Goal: Use online tool/utility: Use online tool/utility

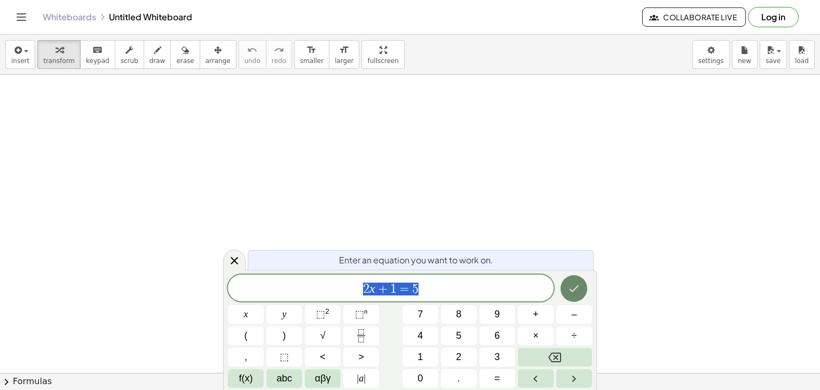
click at [576, 282] on icon "Done" at bounding box center [573, 288] width 13 height 13
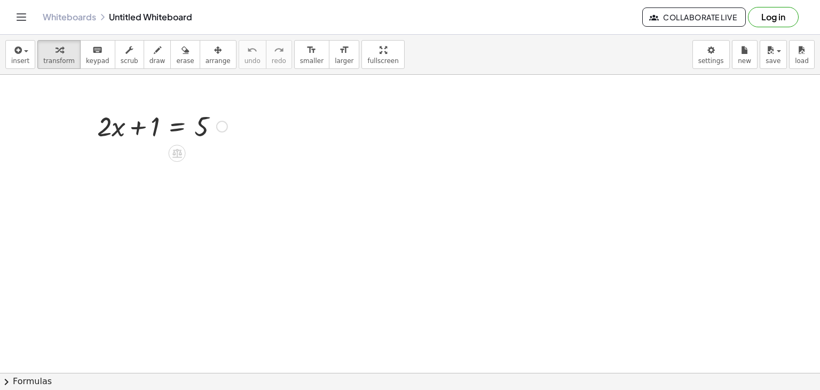
click at [155, 124] on div at bounding box center [162, 125] width 141 height 36
click at [175, 148] on icon at bounding box center [176, 152] width 11 height 11
click at [177, 154] on span "×" at bounding box center [177, 153] width 6 height 15
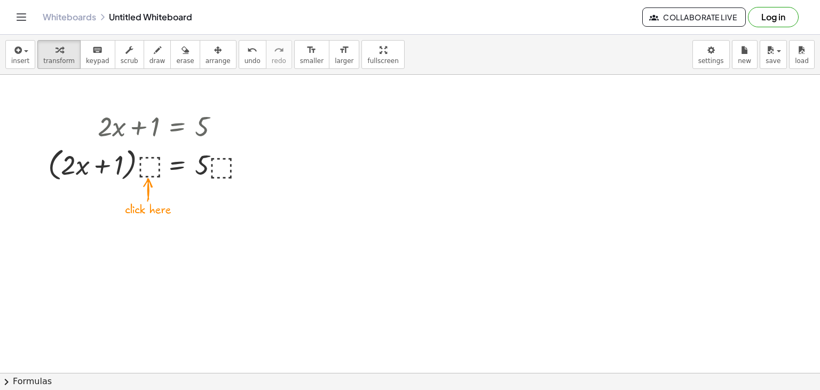
click at [239, 68] on div "undo undo redo redo" at bounding box center [265, 54] width 53 height 29
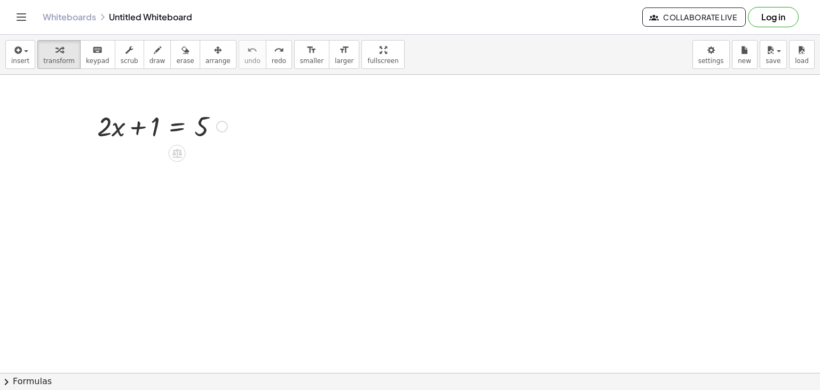
click at [223, 125] on div at bounding box center [222, 127] width 12 height 12
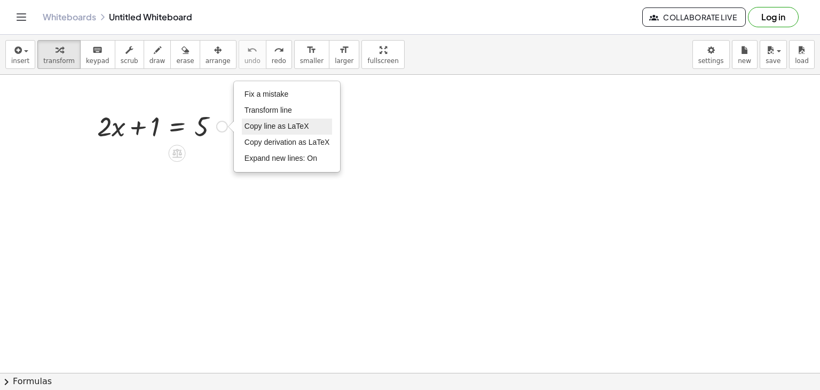
click at [265, 124] on span "Copy line as LaTeX" at bounding box center [276, 126] width 65 height 9
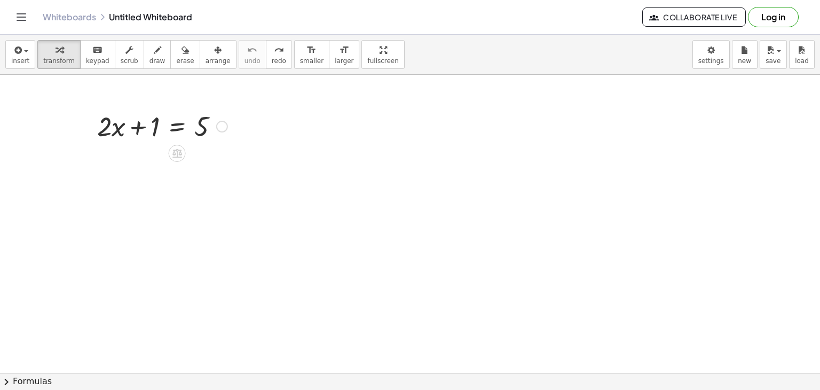
click at [222, 123] on div "Copied done" at bounding box center [222, 127] width 12 height 12
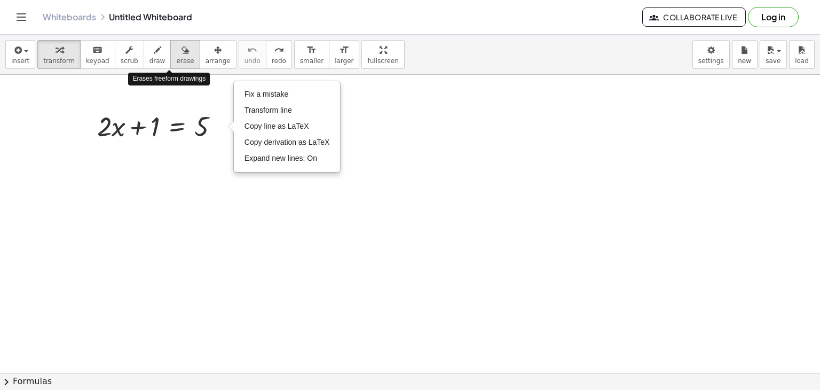
click at [180, 54] on button "erase" at bounding box center [184, 54] width 29 height 29
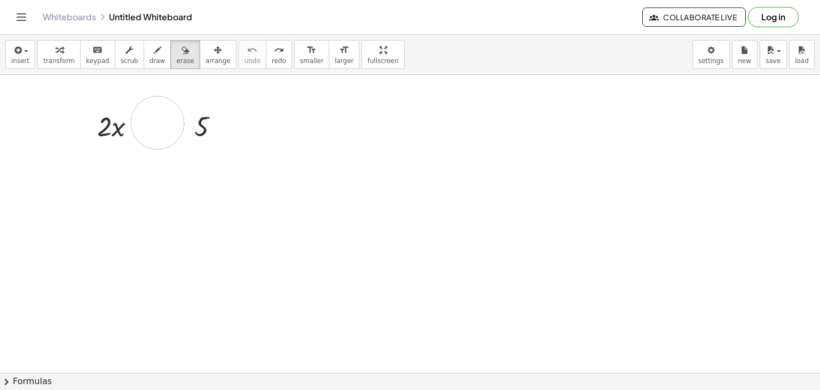
drag, startPoint x: 105, startPoint y: 128, endPoint x: 219, endPoint y: 132, distance: 113.8
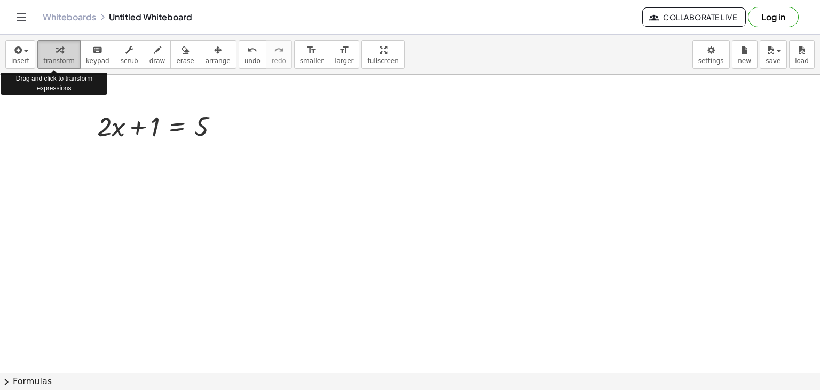
click at [51, 61] on span "transform" at bounding box center [58, 60] width 31 height 7
